Goal: Information Seeking & Learning: Learn about a topic

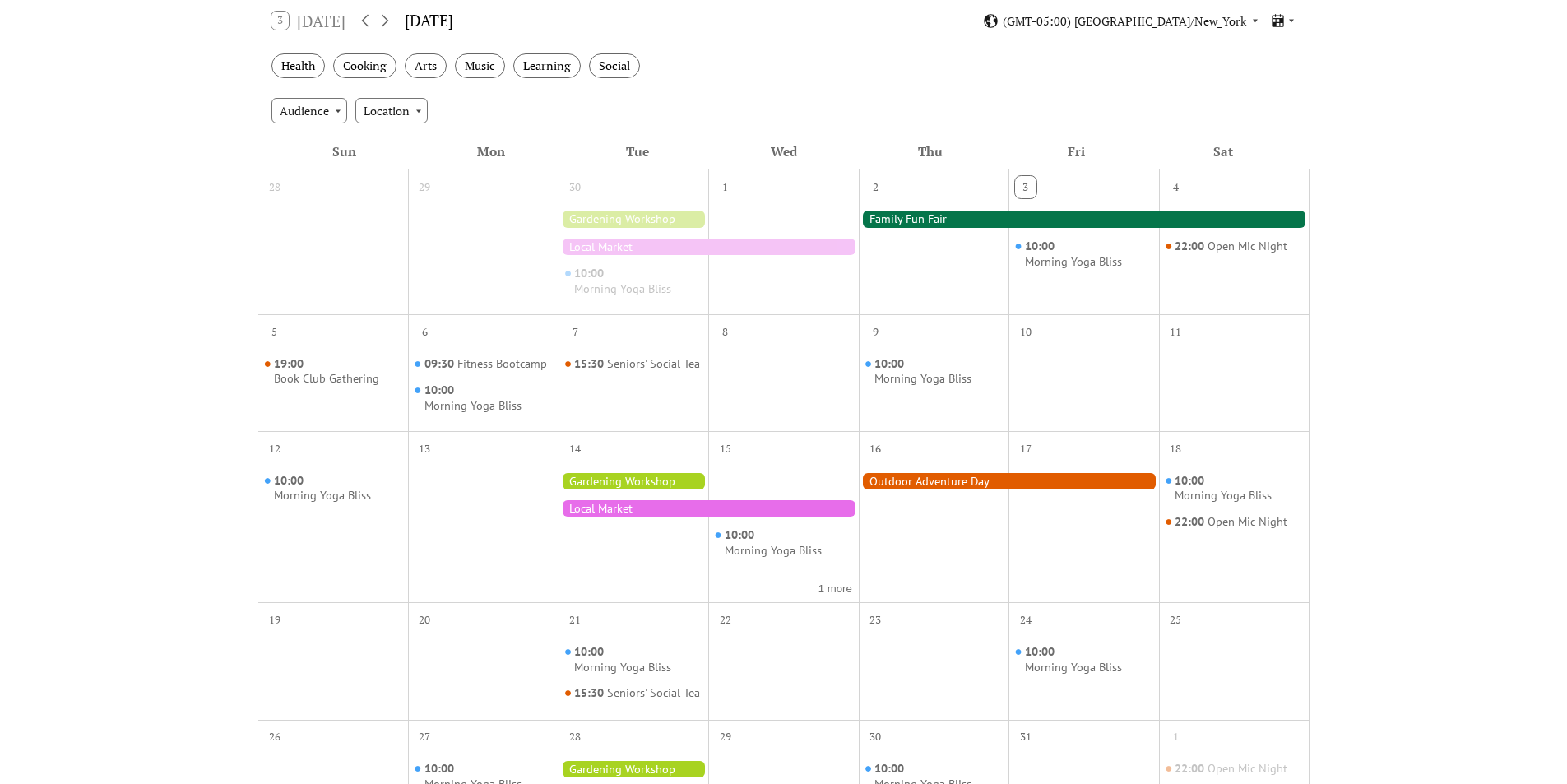
scroll to position [329, 0]
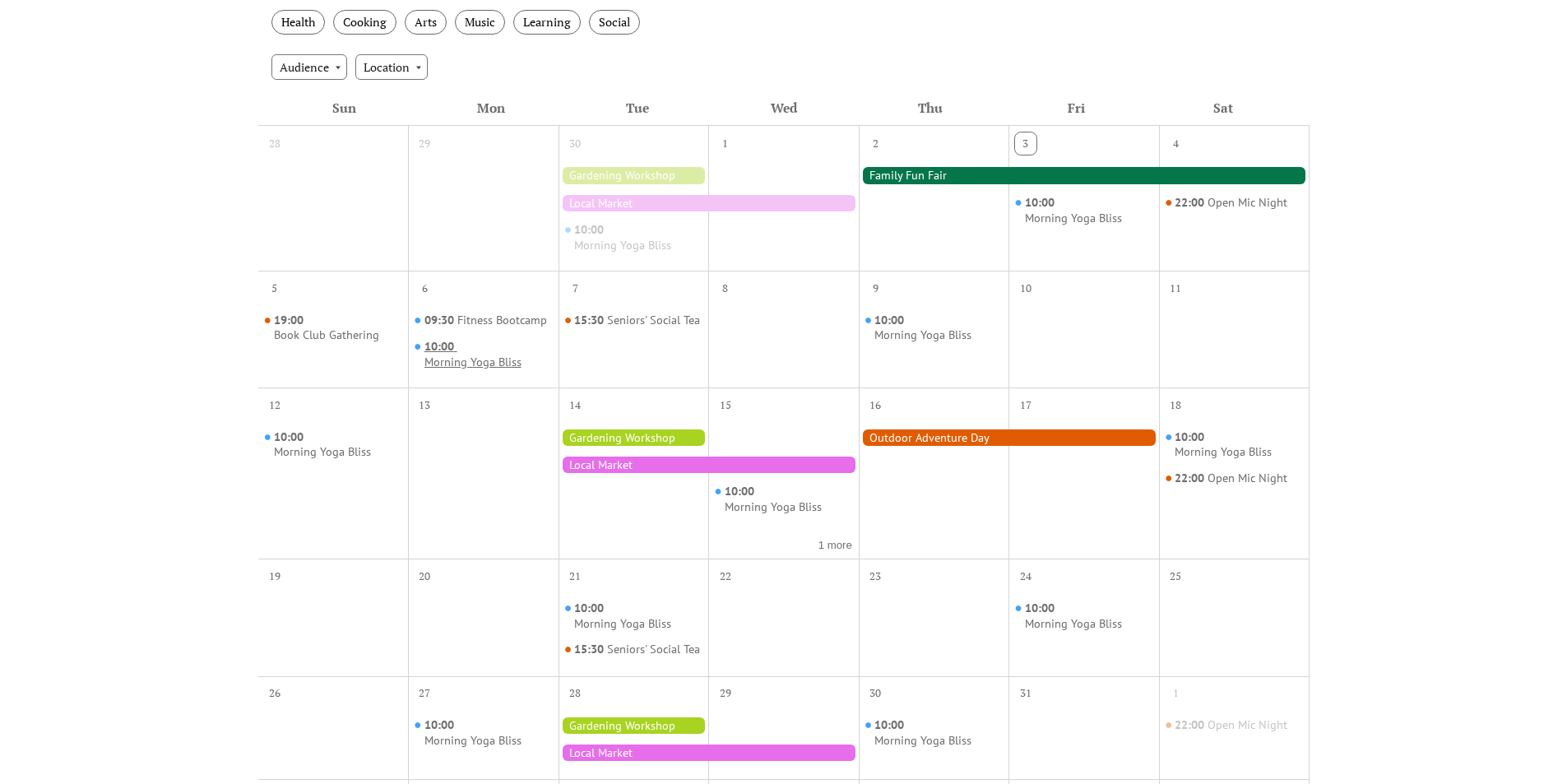
click at [456, 349] on span "10:00" at bounding box center [441, 346] width 33 height 15
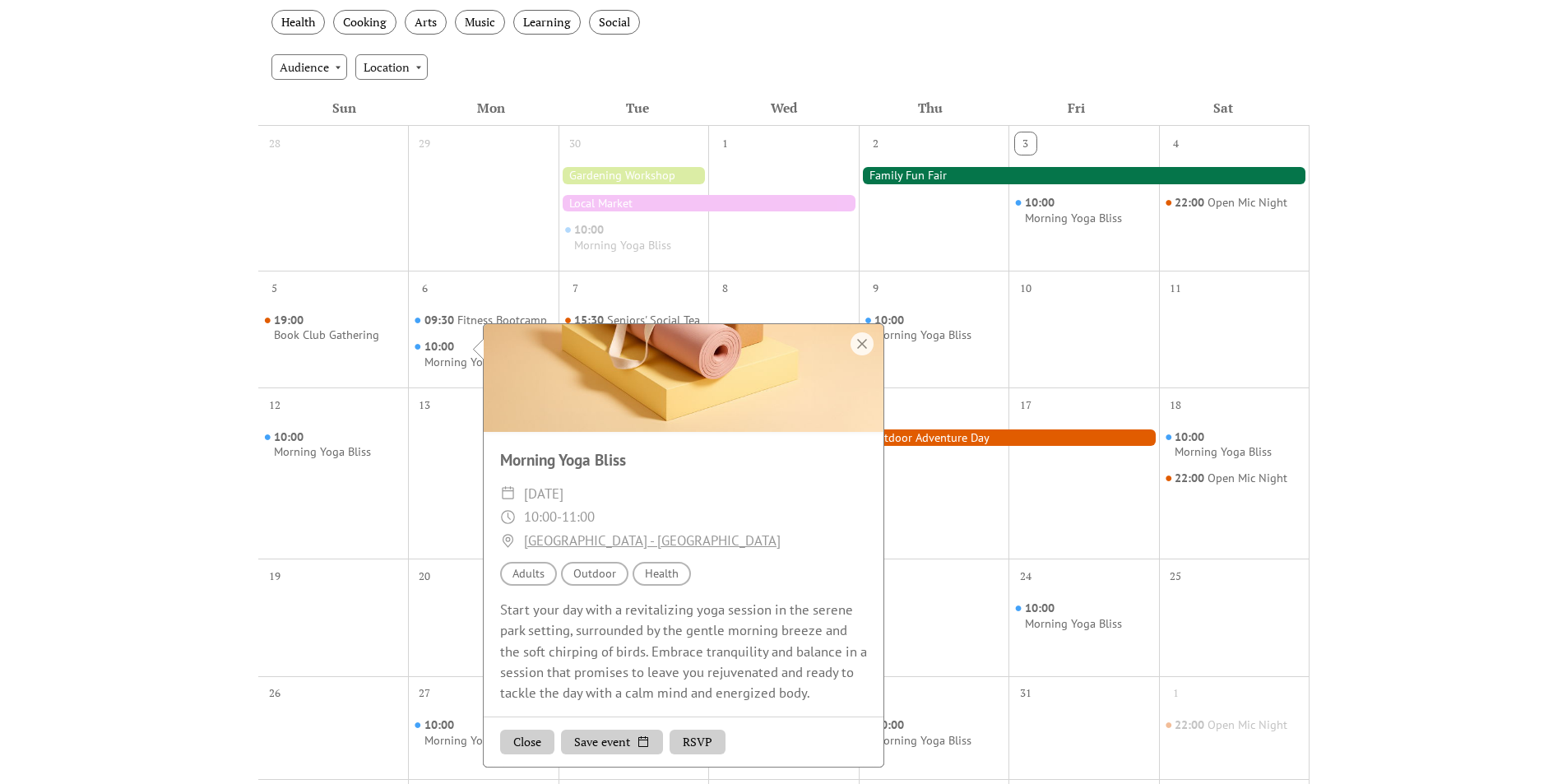
scroll to position [92, 0]
click at [223, 231] on div "Events Calendar Demo Loading the Events Calendar..." at bounding box center [784, 402] width 1567 height 1314
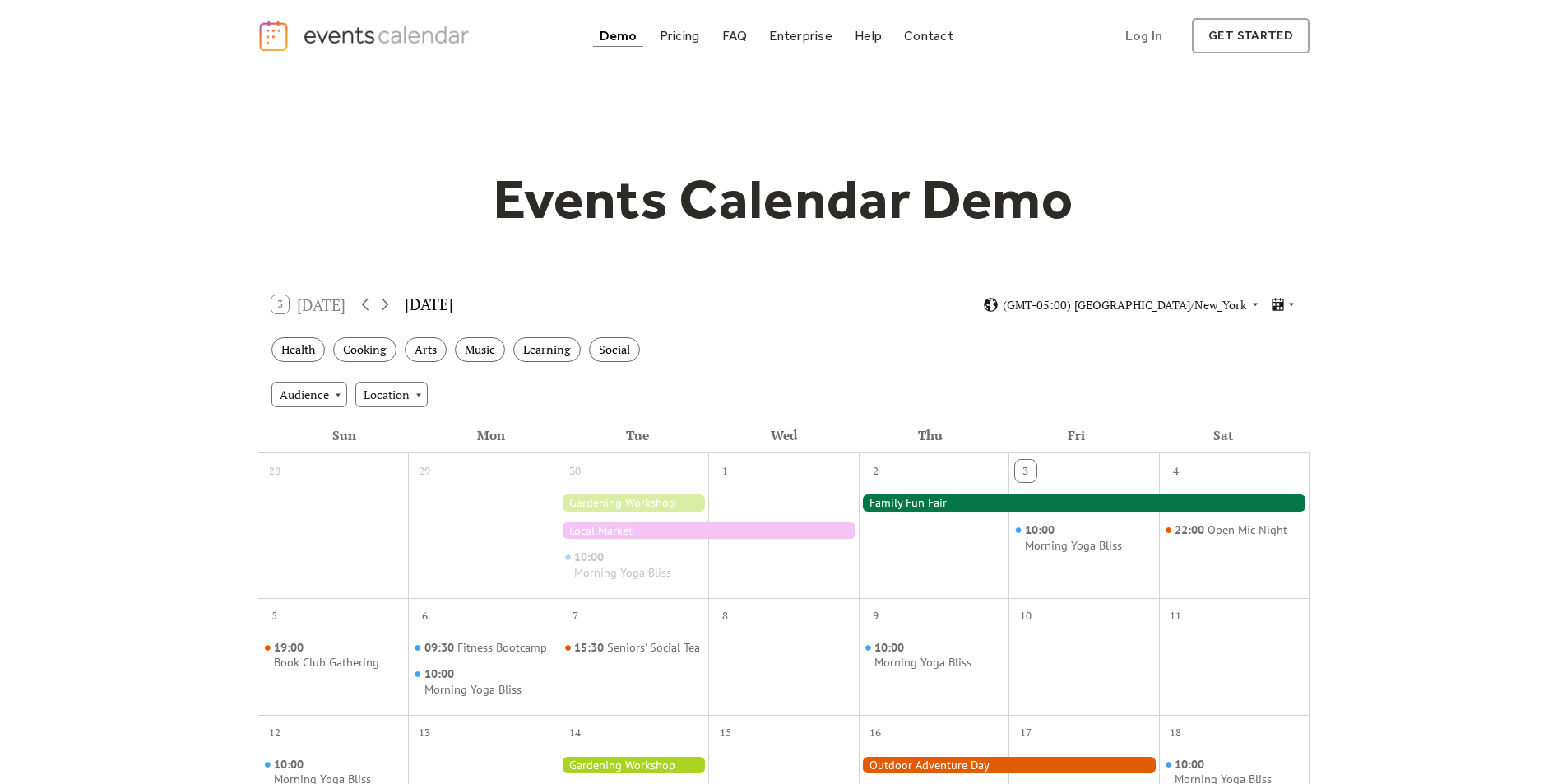
scroll to position [0, 0]
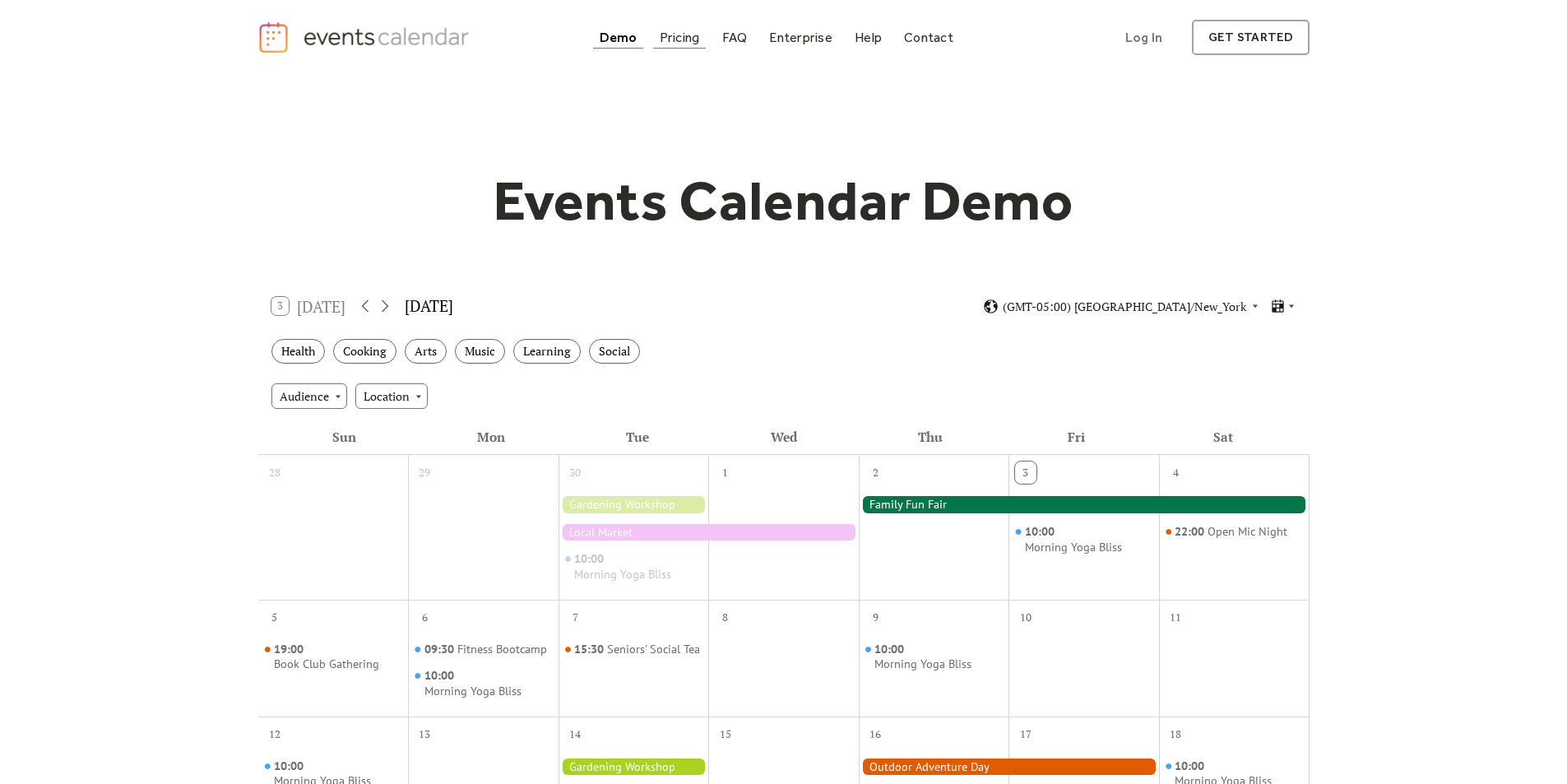
click at [686, 42] on div "Pricing" at bounding box center [679, 38] width 40 height 9
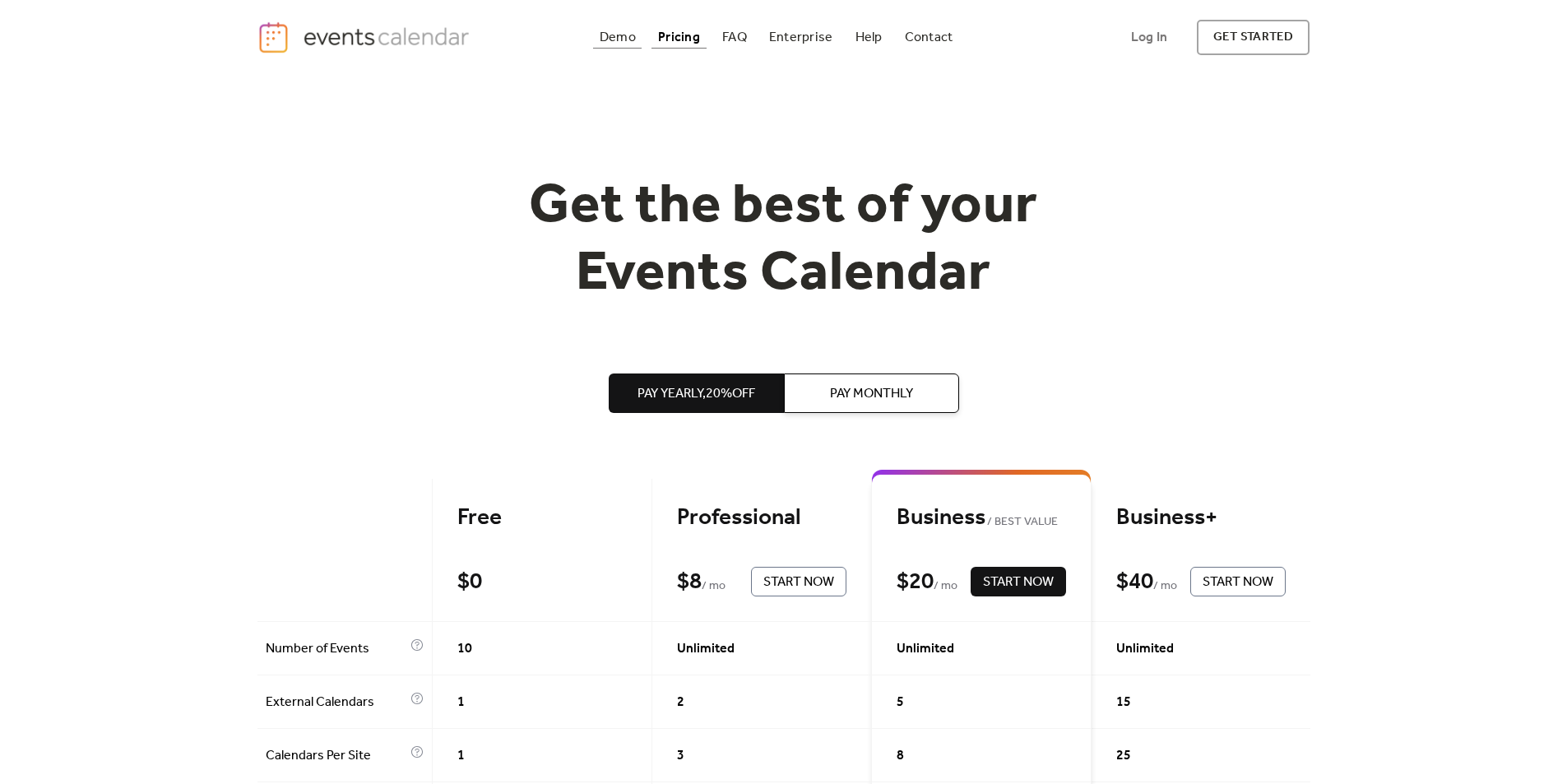
click at [613, 35] on div "Demo" at bounding box center [618, 38] width 36 height 9
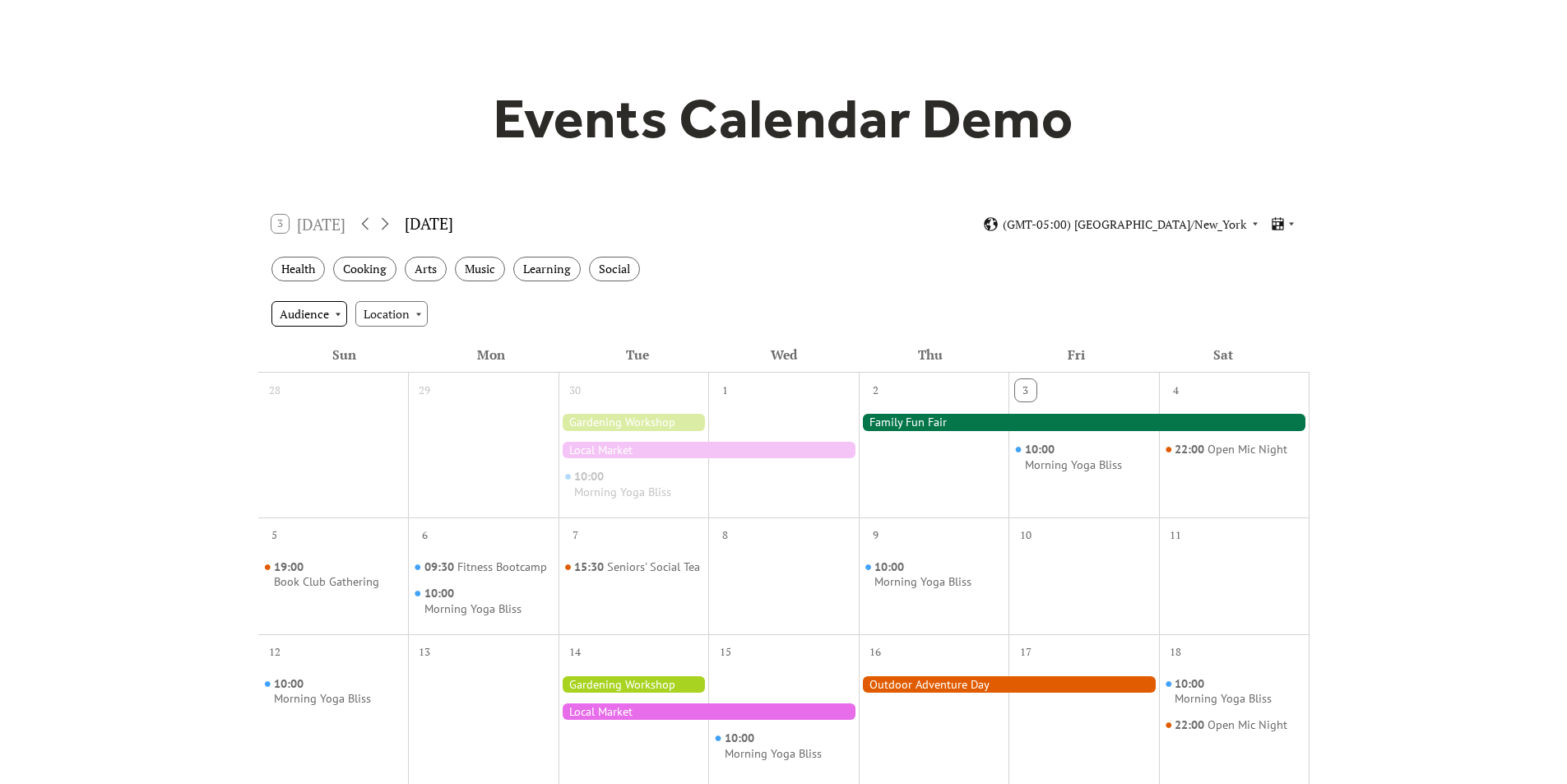
click at [337, 313] on div "Audience" at bounding box center [309, 313] width 75 height 24
click at [560, 326] on div "Audience Location" at bounding box center [784, 313] width 1051 height 44
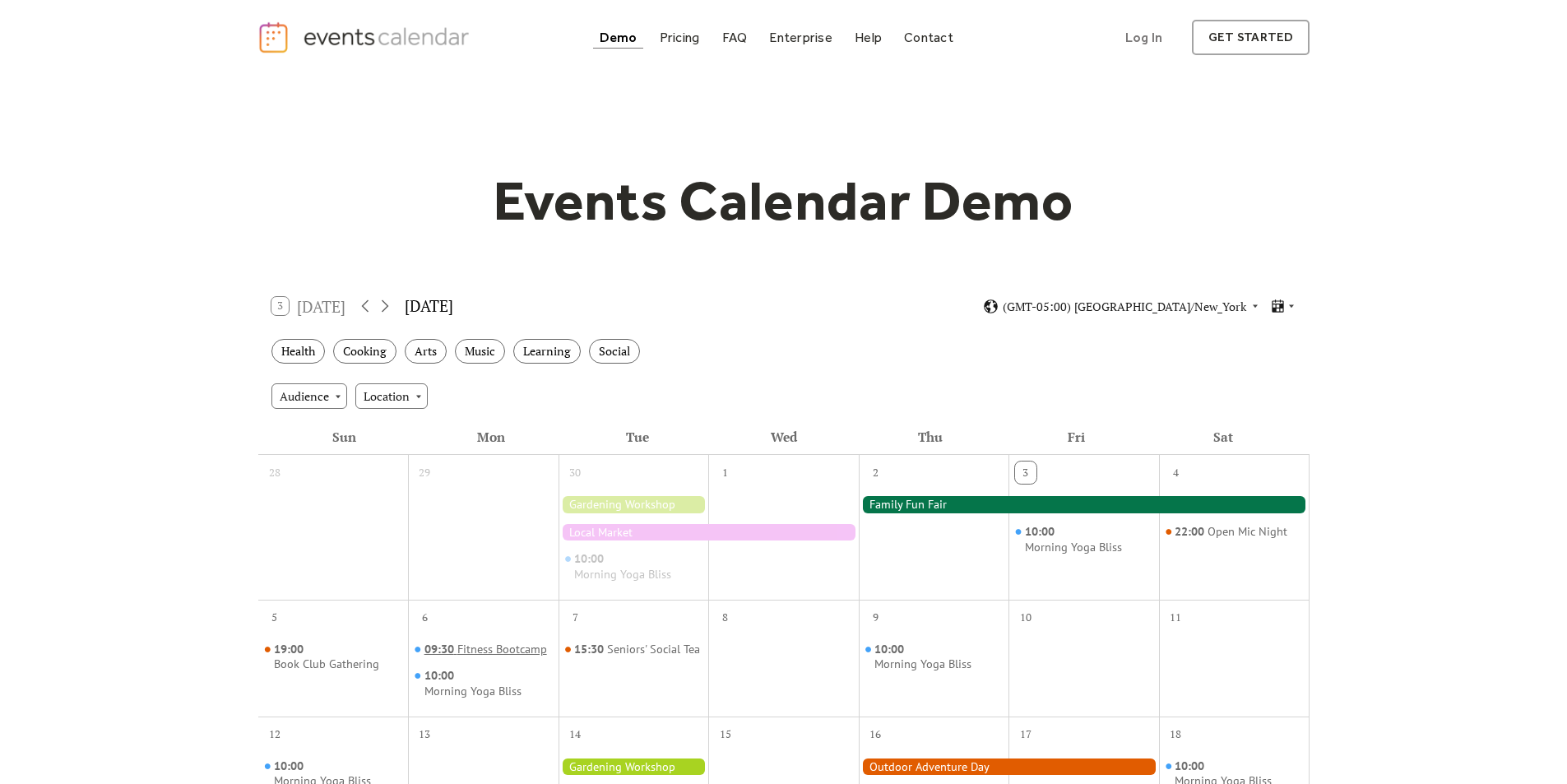
click at [469, 641] on div "Fitness Bootcamp" at bounding box center [502, 648] width 90 height 15
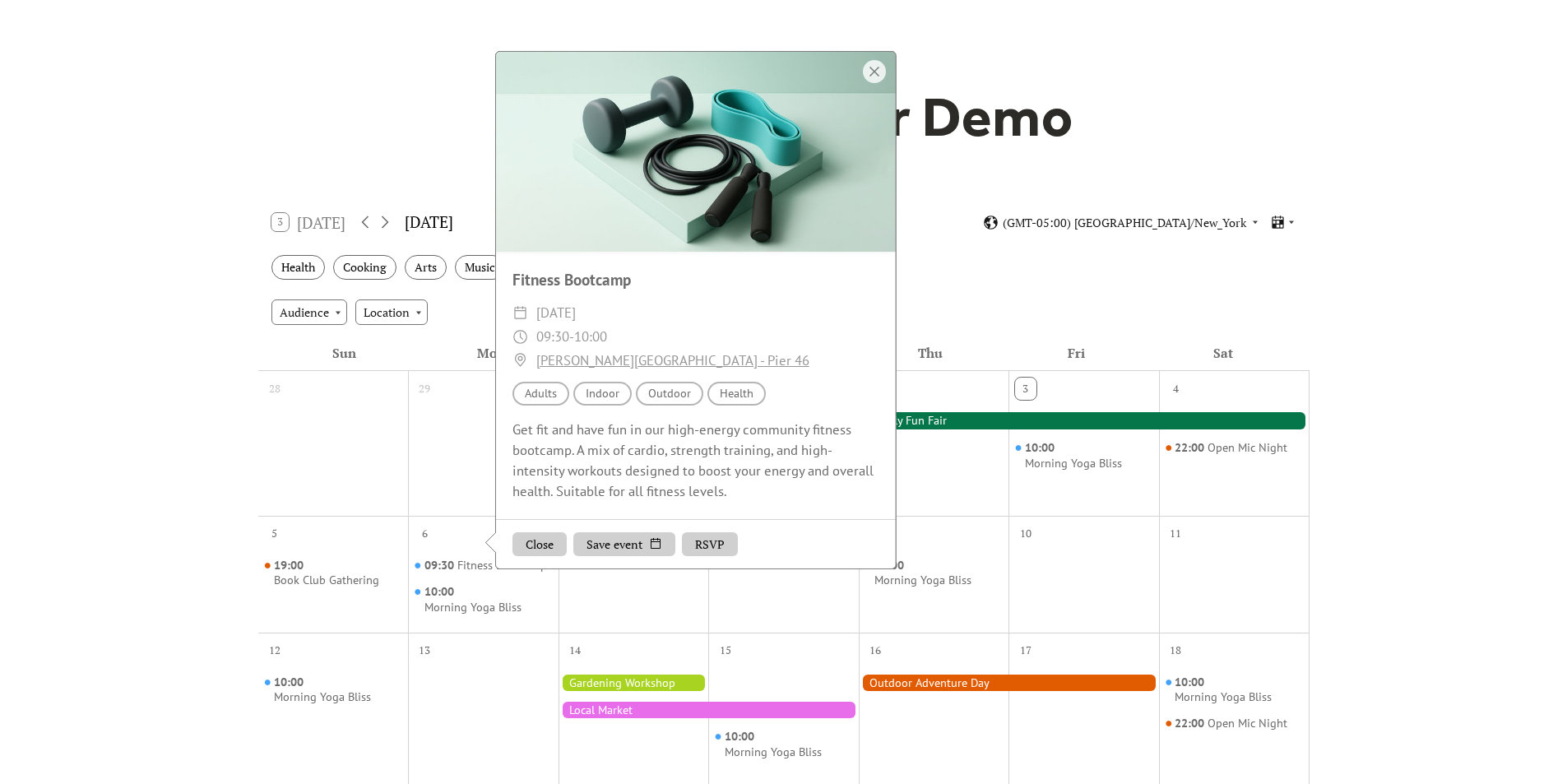
scroll to position [83, 0]
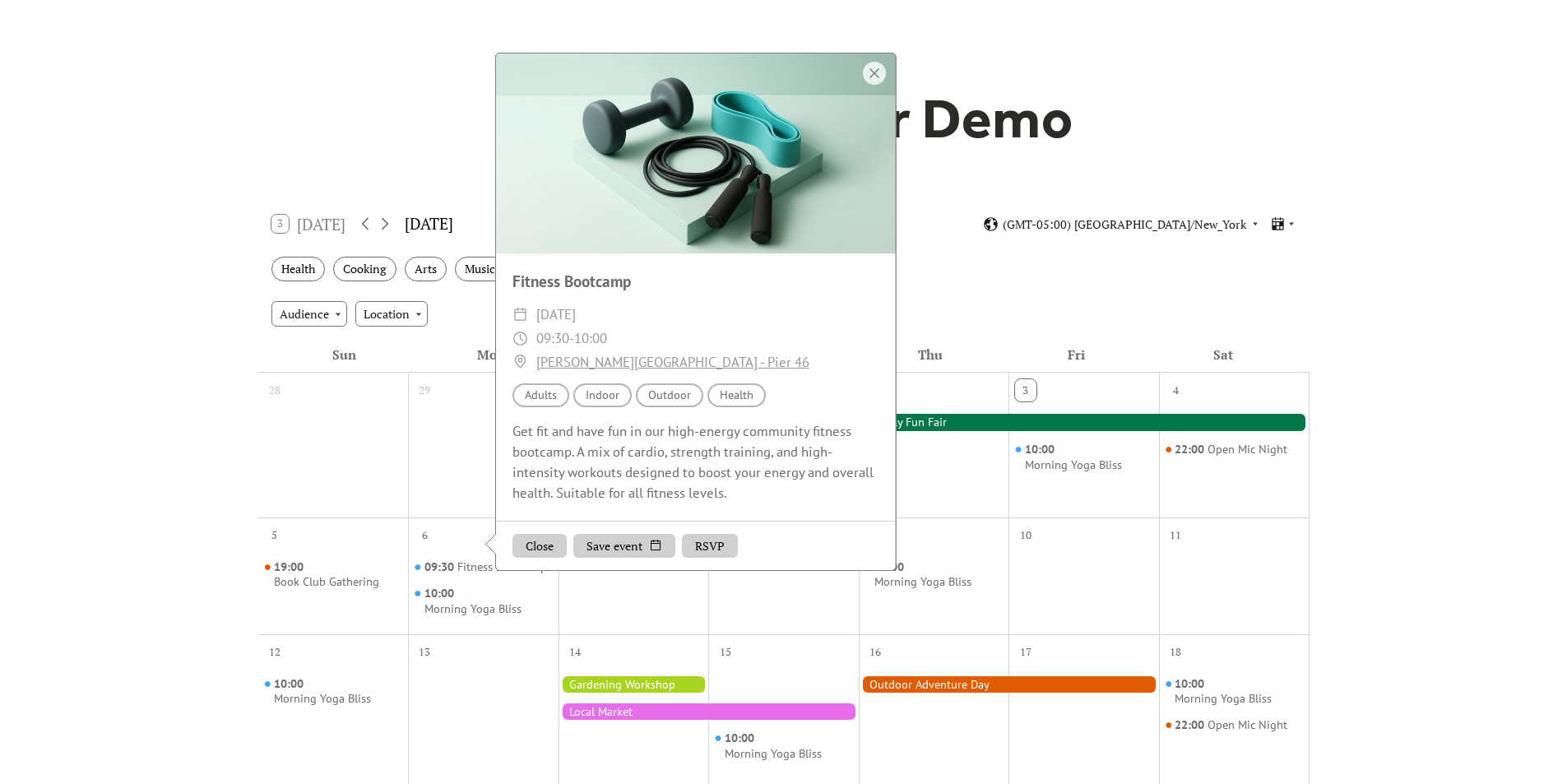
click at [759, 635] on div "15" at bounding box center [784, 649] width 151 height 31
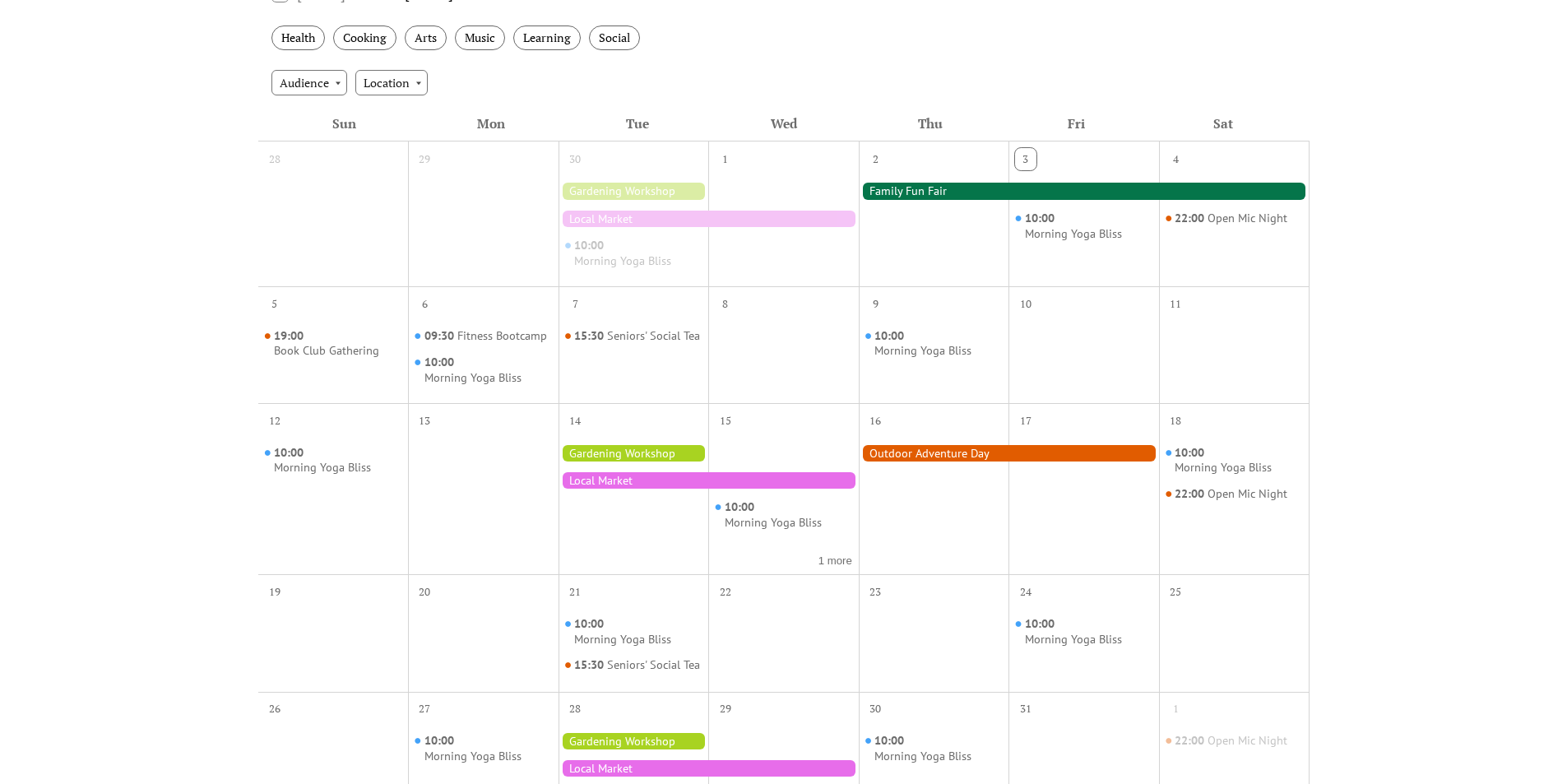
scroll to position [329, 0]
